Goal: Information Seeking & Learning: Learn about a topic

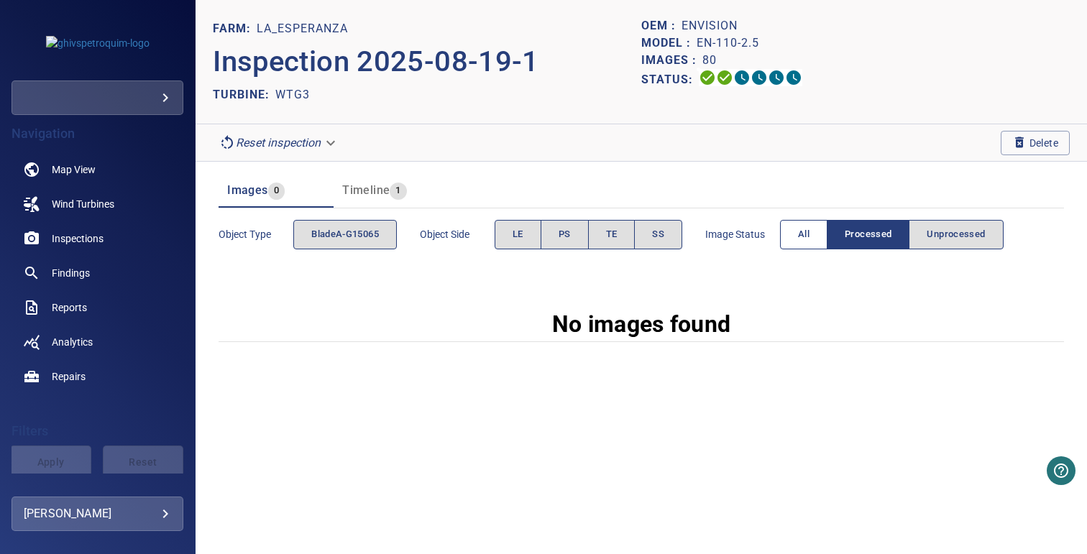
click at [802, 235] on span "All" at bounding box center [804, 235] width 12 height 17
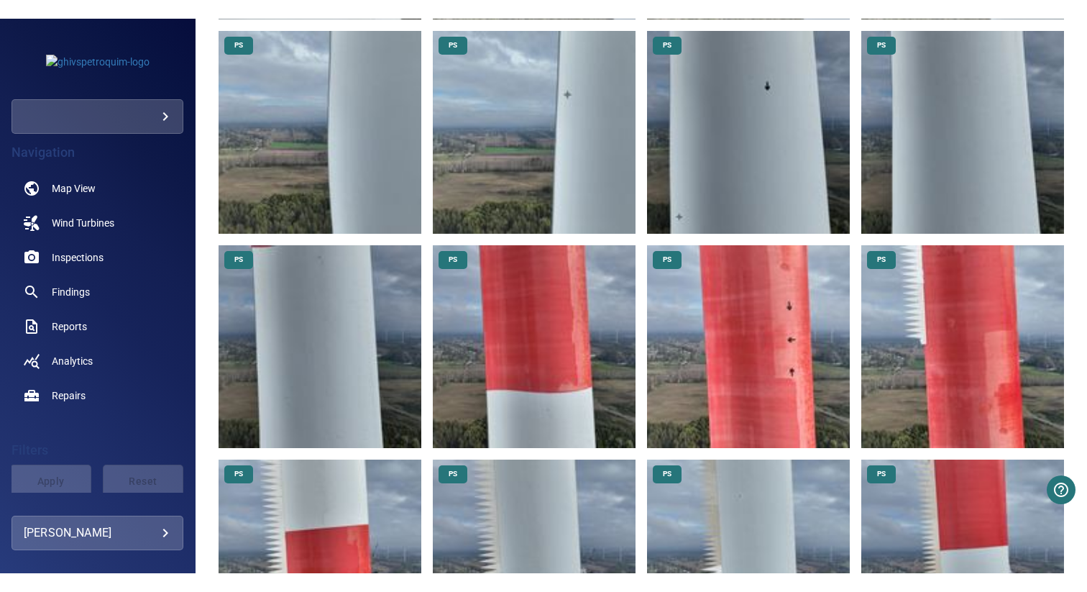
scroll to position [1312, 0]
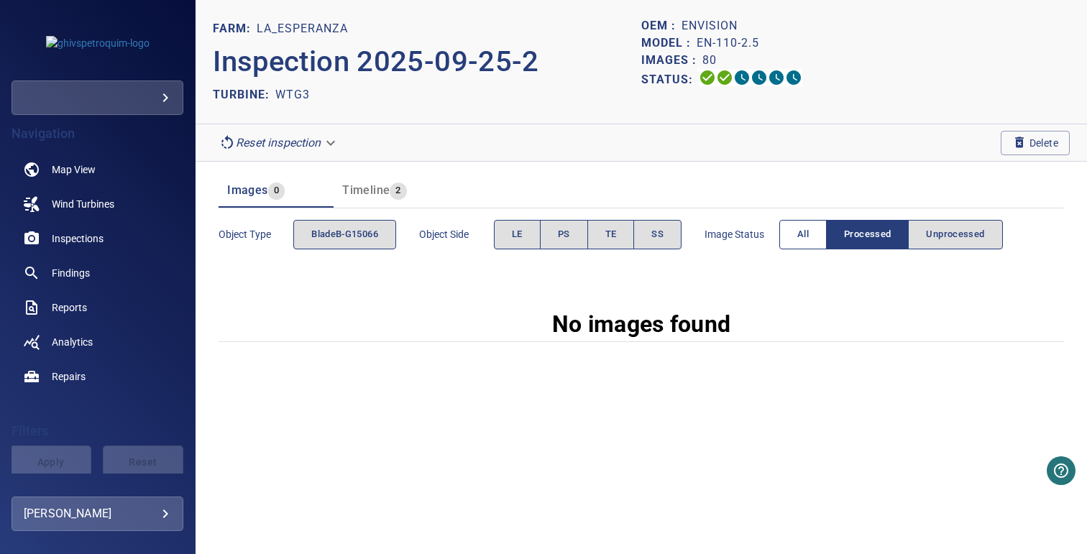
click at [799, 228] on button "All" at bounding box center [802, 234] width 47 height 29
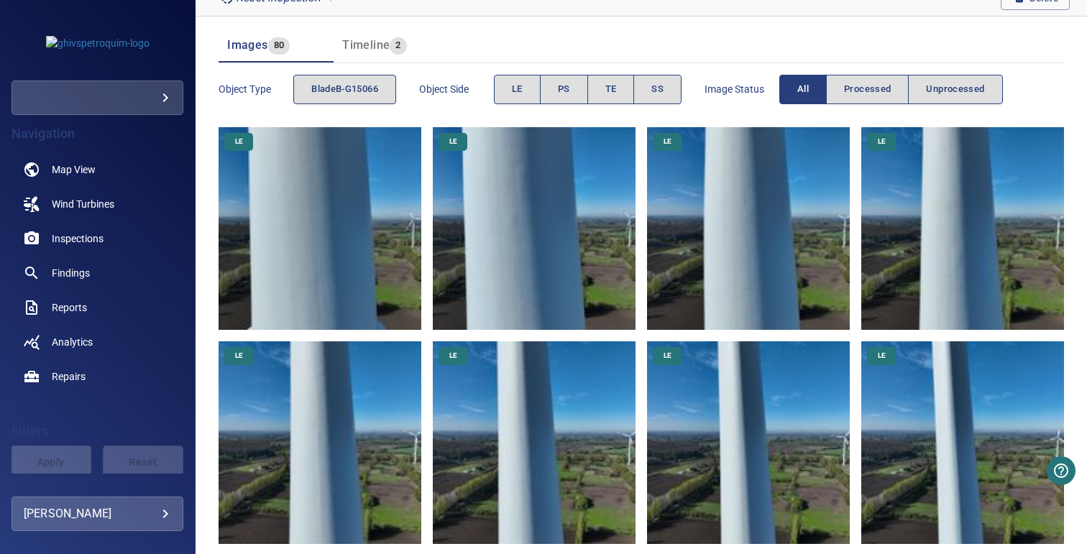
scroll to position [86, 0]
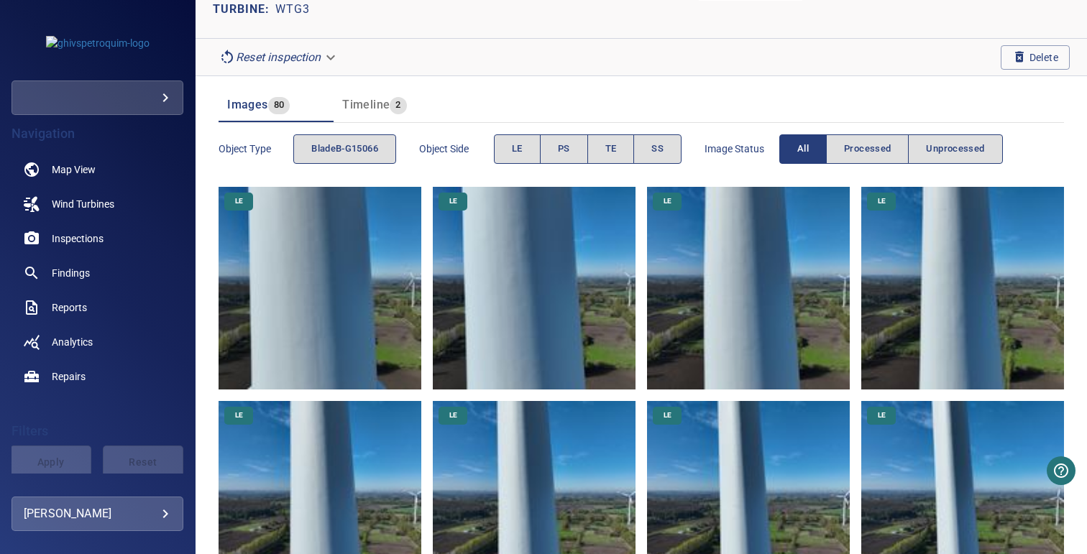
click at [299, 378] on img at bounding box center [320, 288] width 203 height 203
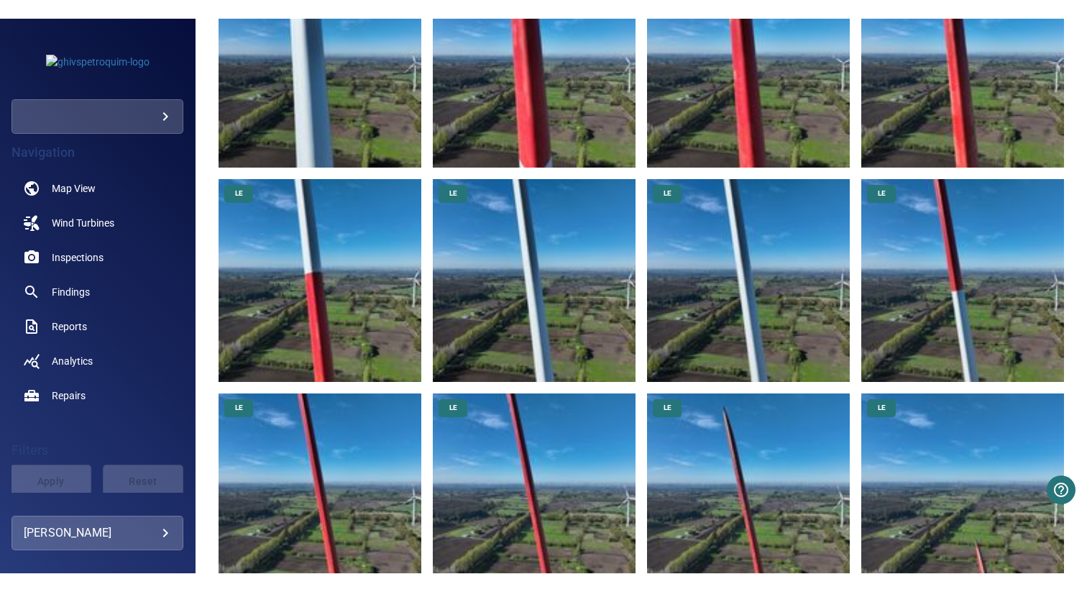
scroll to position [76, 0]
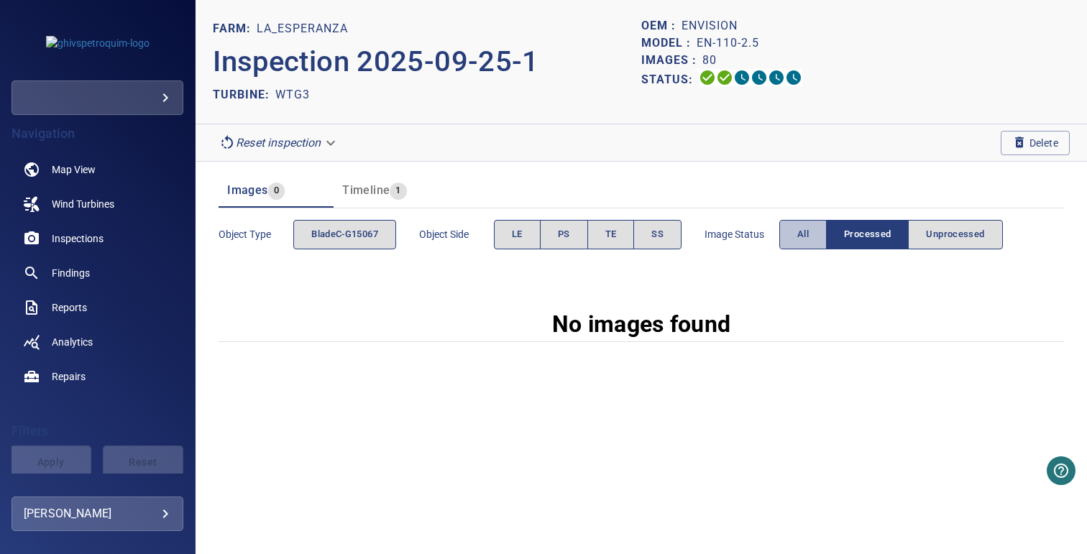
click at [805, 234] on span "All" at bounding box center [803, 235] width 12 height 17
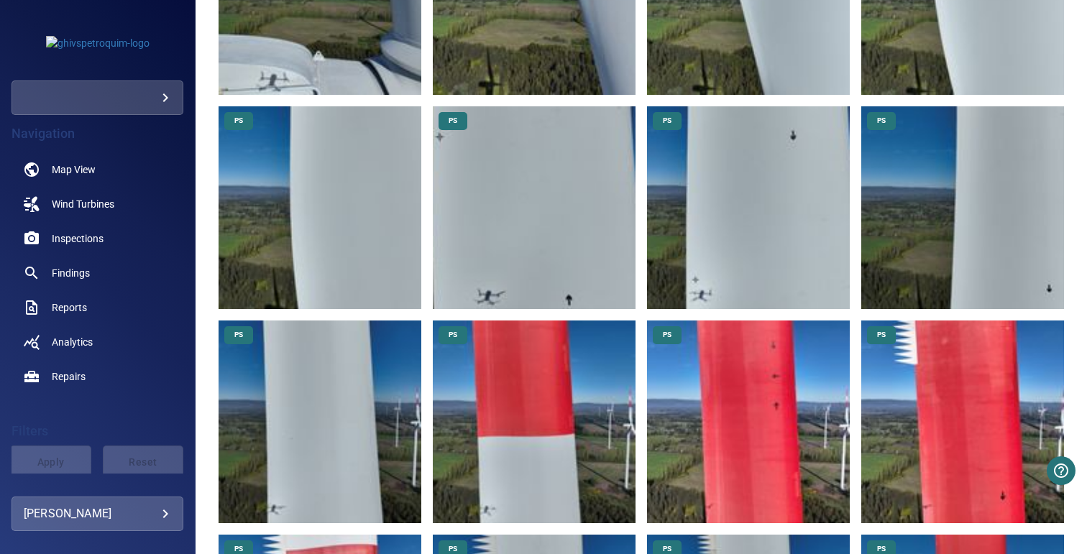
scroll to position [1453, 0]
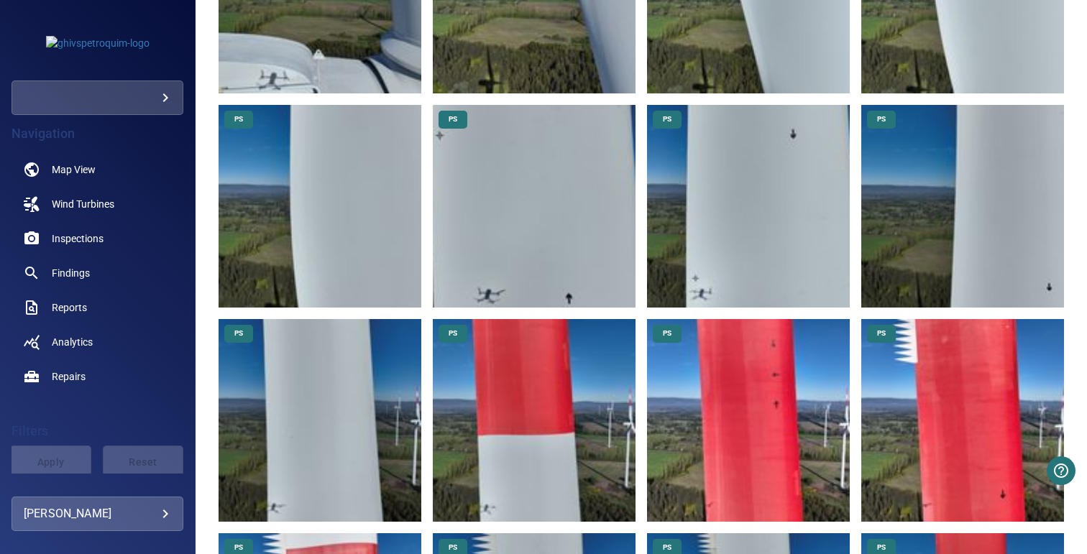
click at [767, 201] on img at bounding box center [748, 206] width 203 height 203
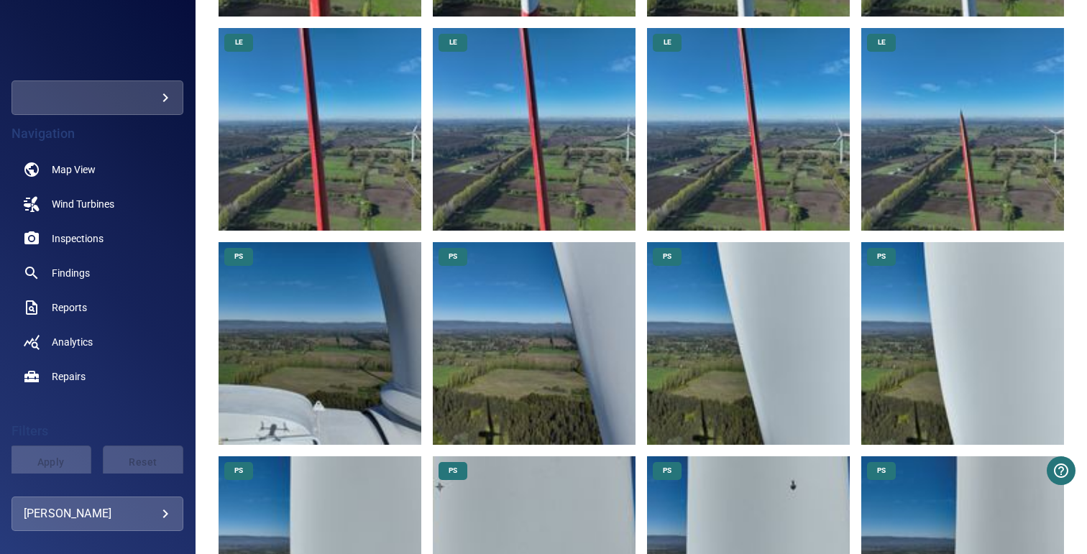
scroll to position [1123, 0]
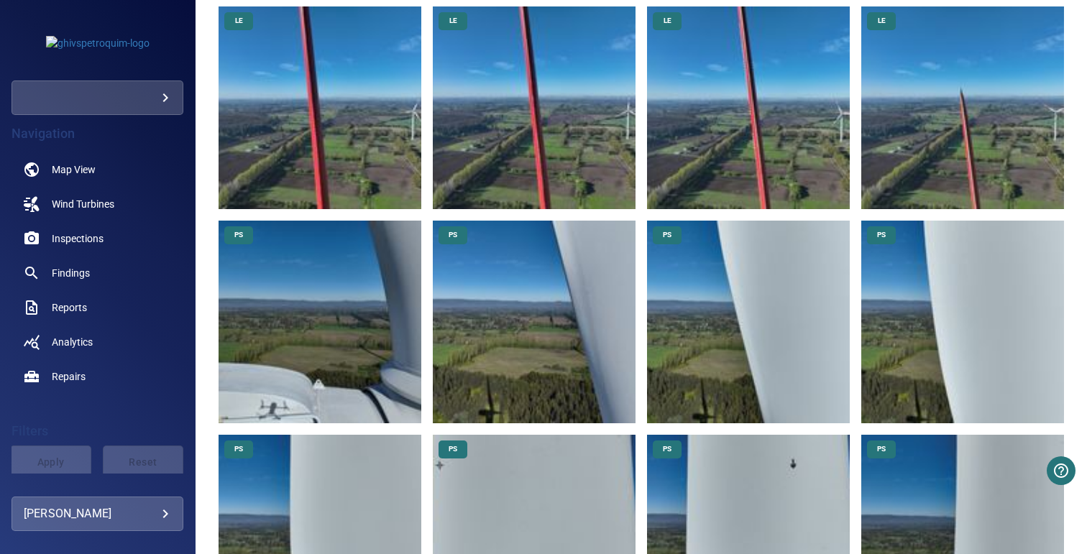
click at [607, 353] on img at bounding box center [534, 322] width 203 height 203
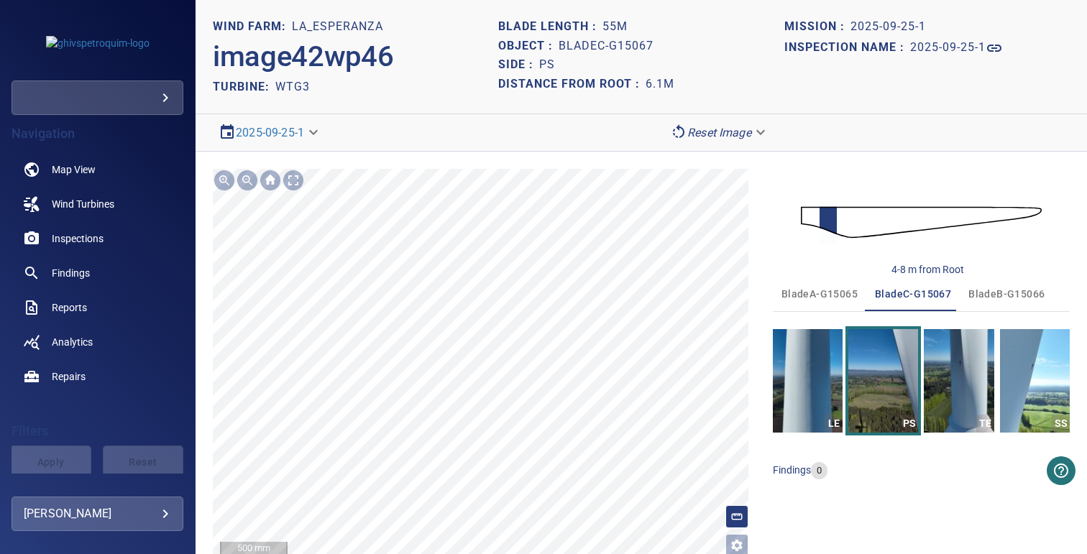
scroll to position [10, 0]
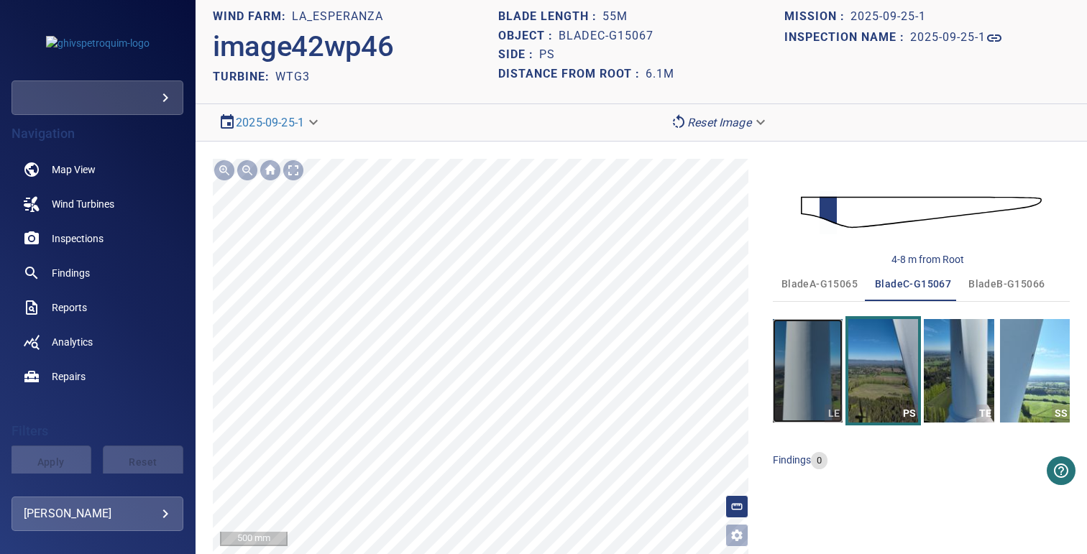
click at [787, 360] on img "button" at bounding box center [808, 371] width 70 height 104
